Goal: Transaction & Acquisition: Subscribe to service/newsletter

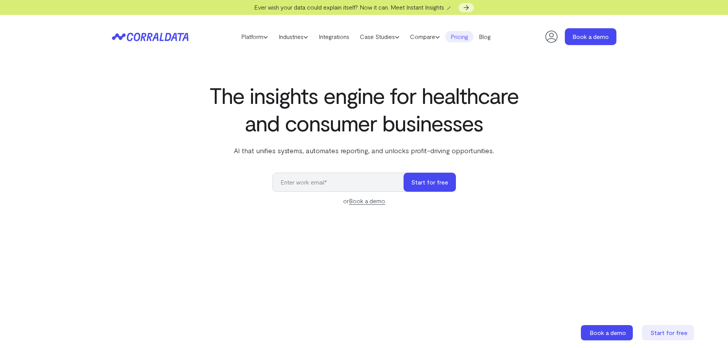
click at [463, 36] on link "Pricing" at bounding box center [459, 36] width 28 height 11
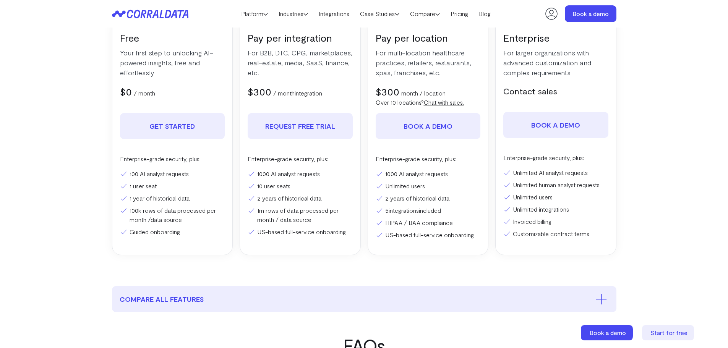
scroll to position [175, 0]
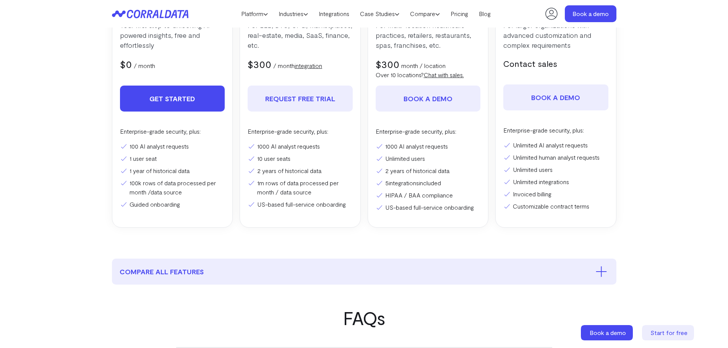
click at [171, 101] on link "Get Started" at bounding box center [172, 99] width 105 height 26
